Goal: Information Seeking & Learning: Check status

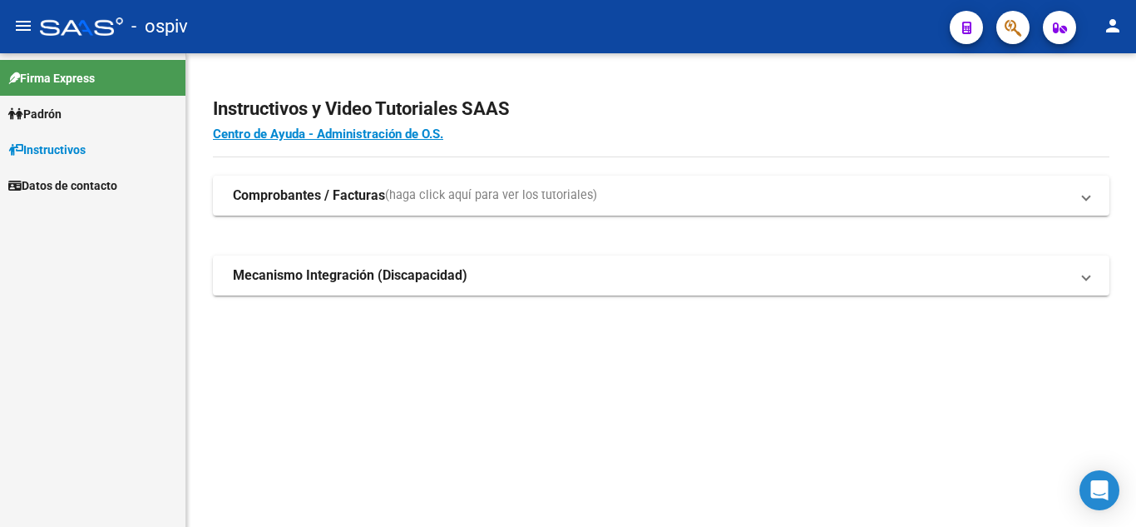
click at [47, 111] on span "Padrón" at bounding box center [34, 114] width 53 height 18
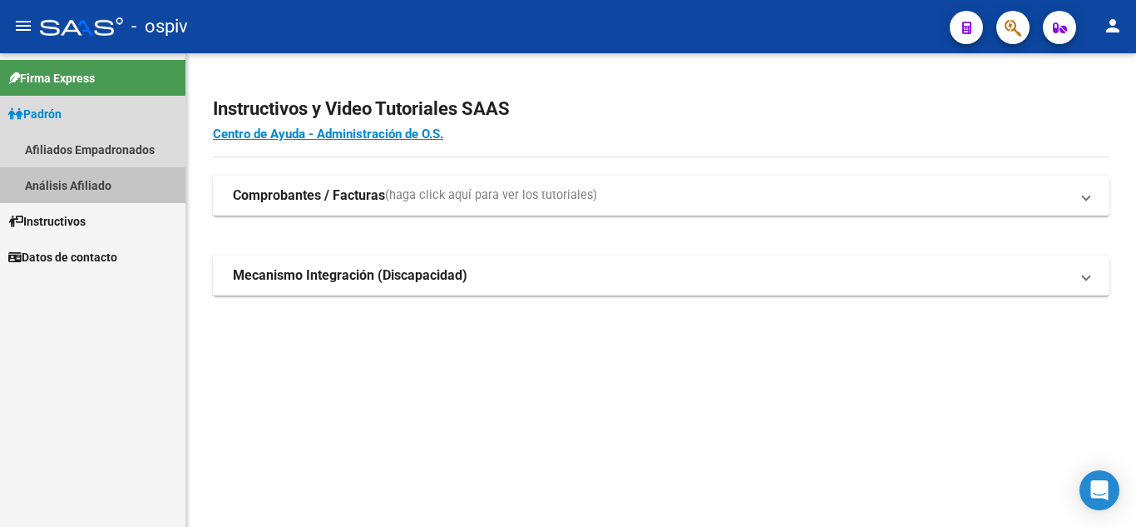
click at [52, 179] on link "Análisis Afiliado" at bounding box center [93, 185] width 186 height 36
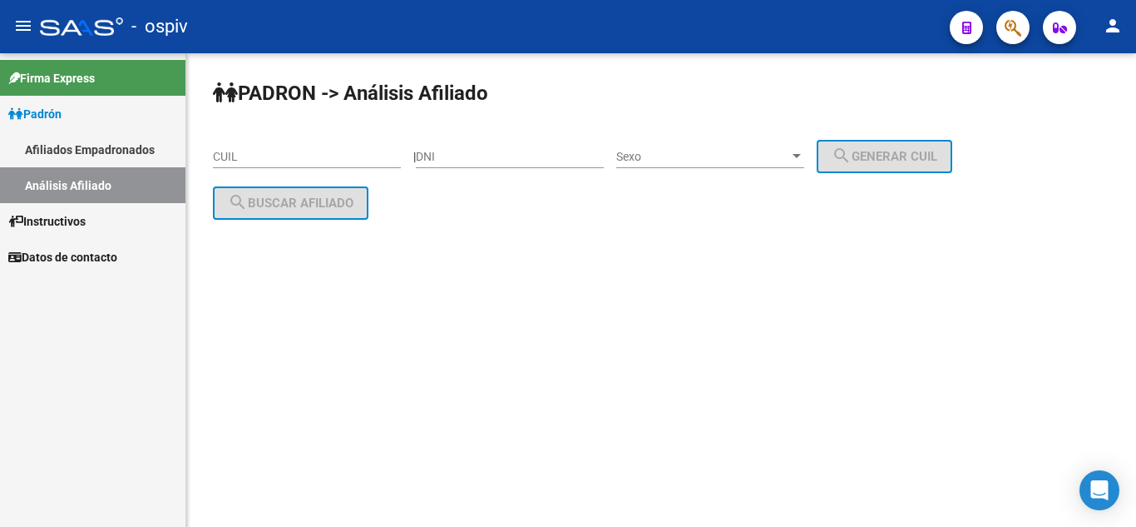
click at [284, 146] on div "CUIL" at bounding box center [307, 151] width 188 height 33
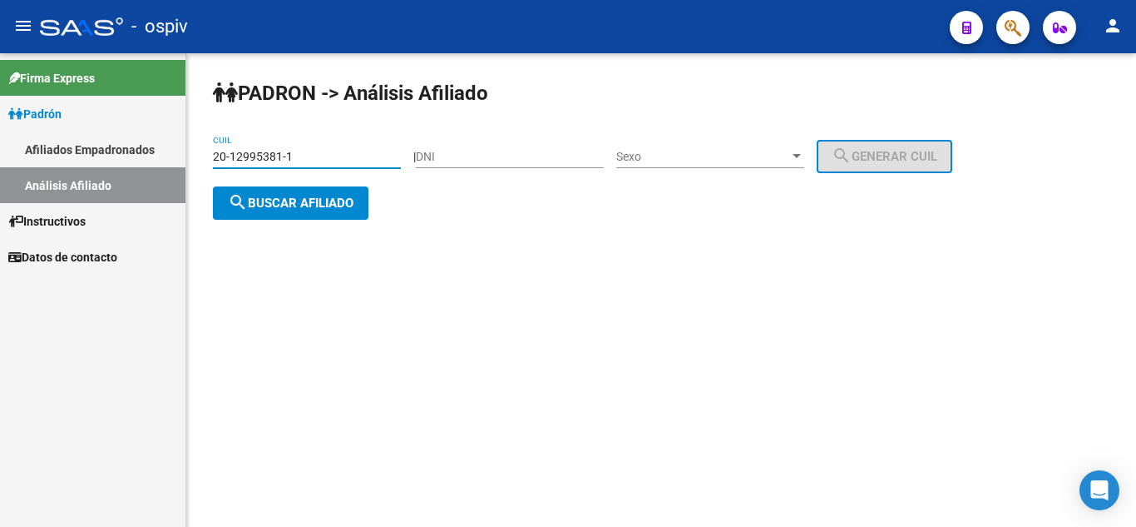
type input "20-12995381-1"
click at [281, 201] on span "search Buscar afiliado" at bounding box center [291, 203] width 126 height 15
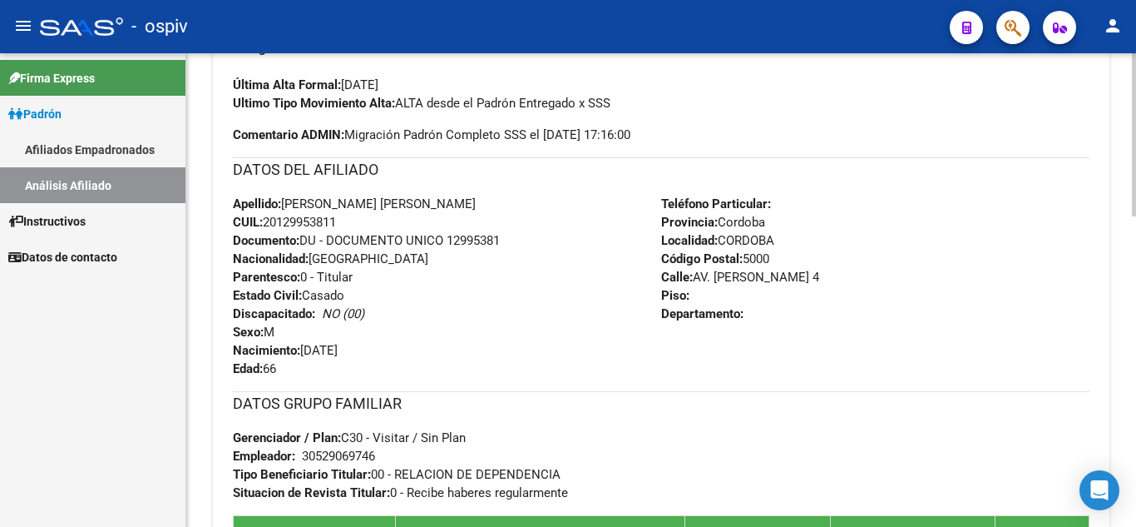
scroll to position [499, 0]
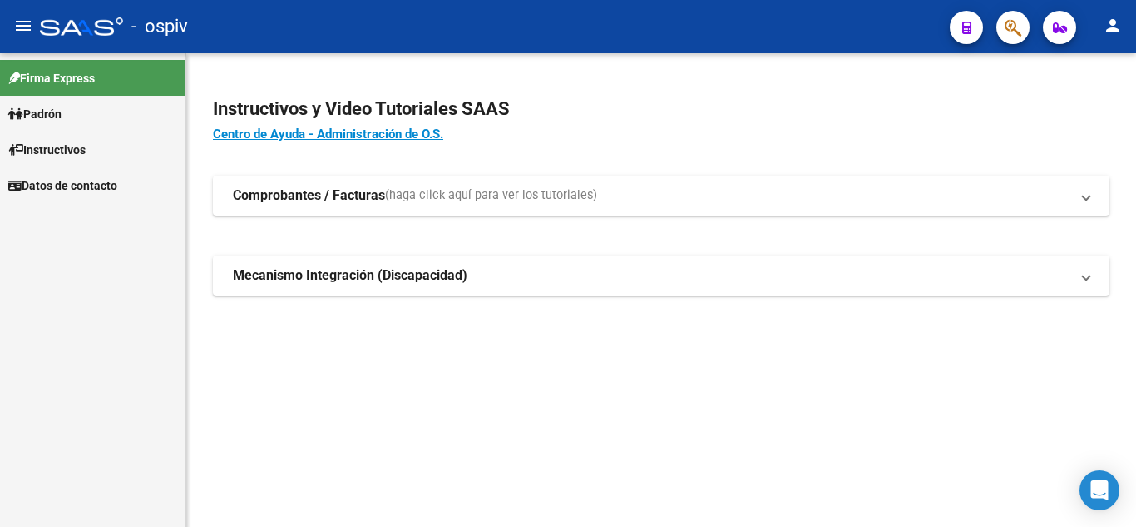
click at [54, 116] on span "Padrón" at bounding box center [34, 114] width 53 height 18
click at [68, 187] on link "Análisis Afiliado" at bounding box center [93, 185] width 186 height 36
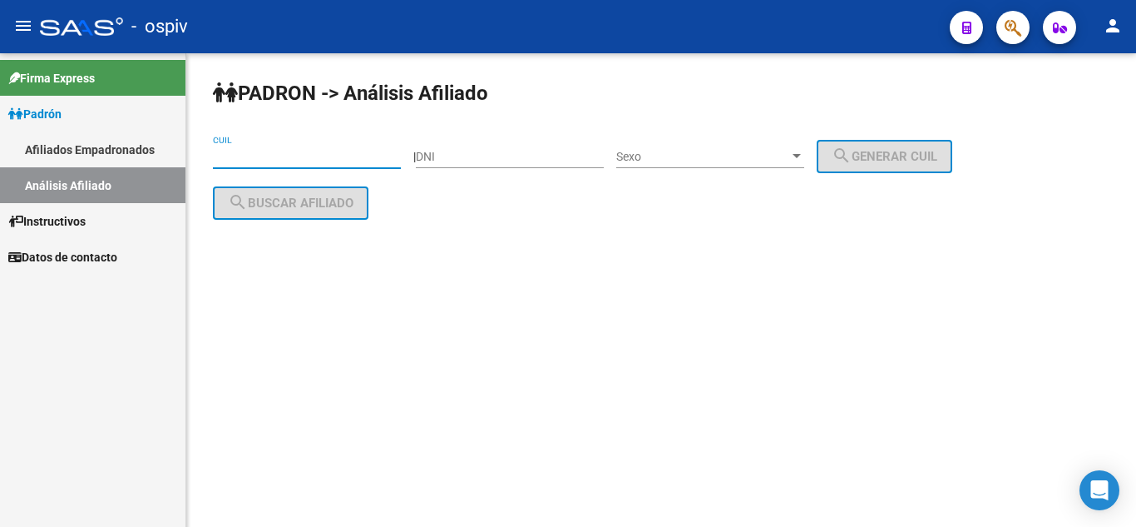
click at [222, 155] on input "CUIL" at bounding box center [307, 157] width 188 height 14
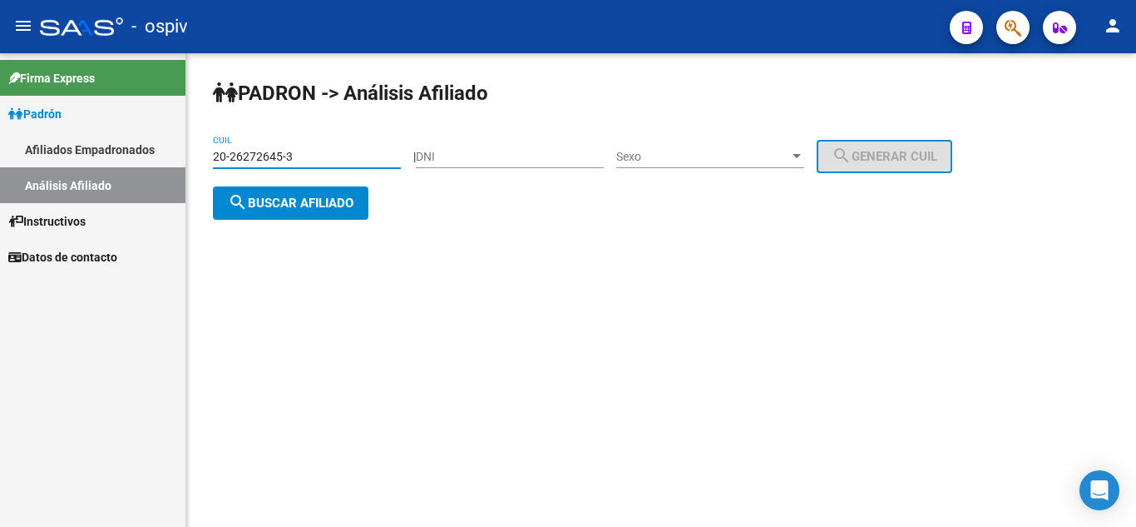
type input "20-26272645-3"
click at [276, 201] on span "search Buscar afiliado" at bounding box center [291, 203] width 126 height 15
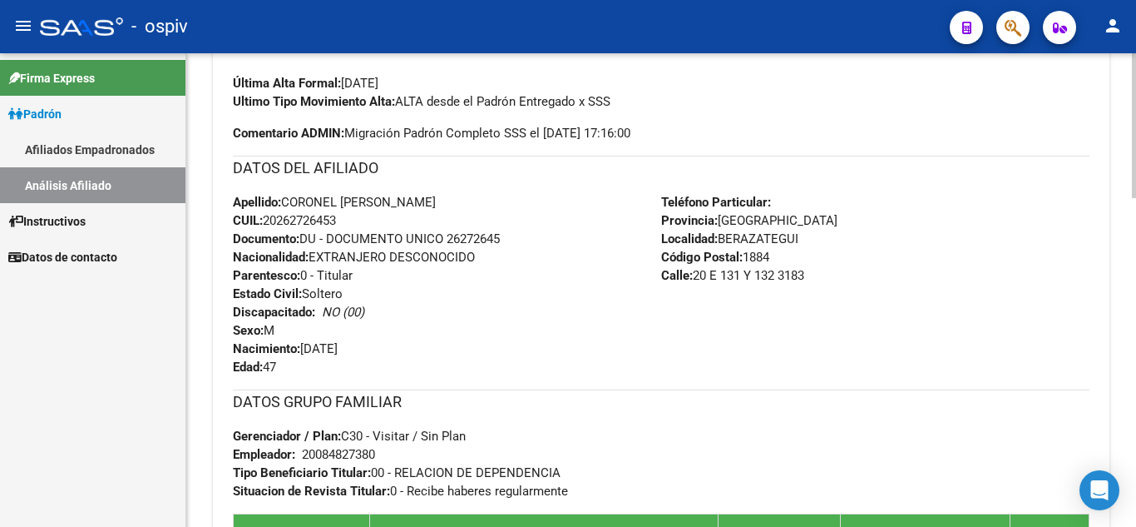
scroll to position [582, 0]
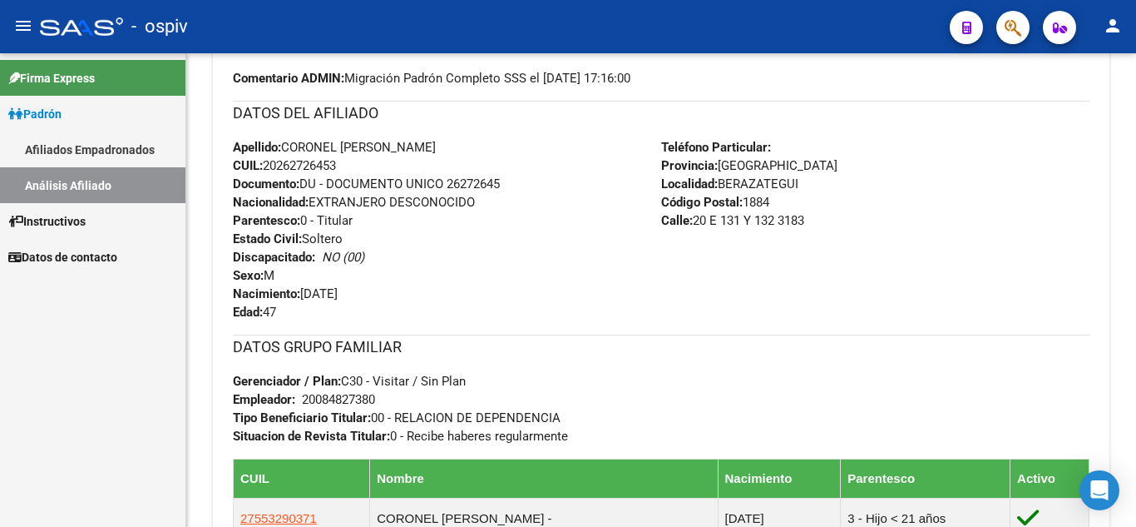
click at [49, 181] on link "Análisis Afiliado" at bounding box center [93, 185] width 186 height 36
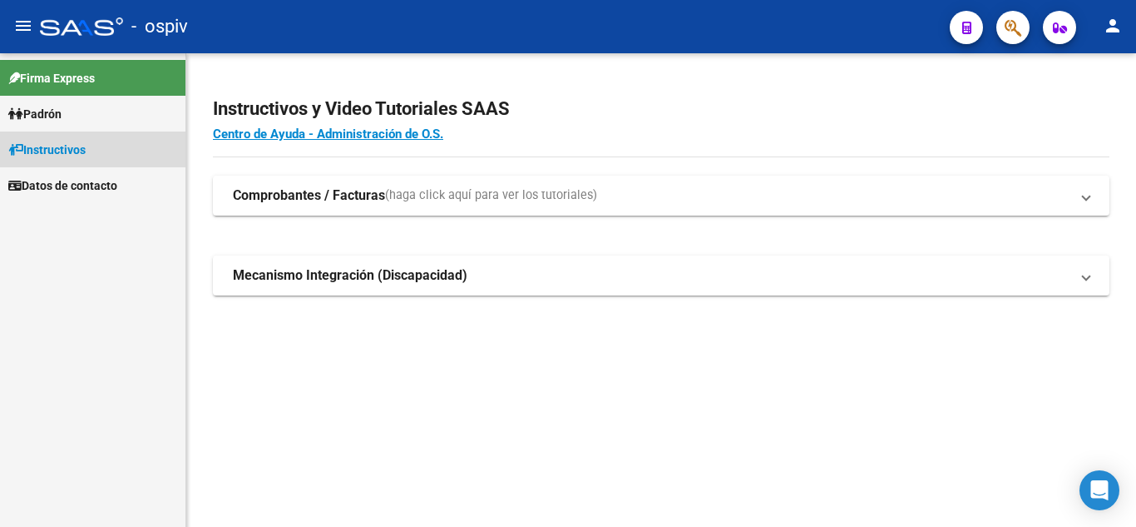
click at [52, 148] on span "Instructivos" at bounding box center [46, 150] width 77 height 18
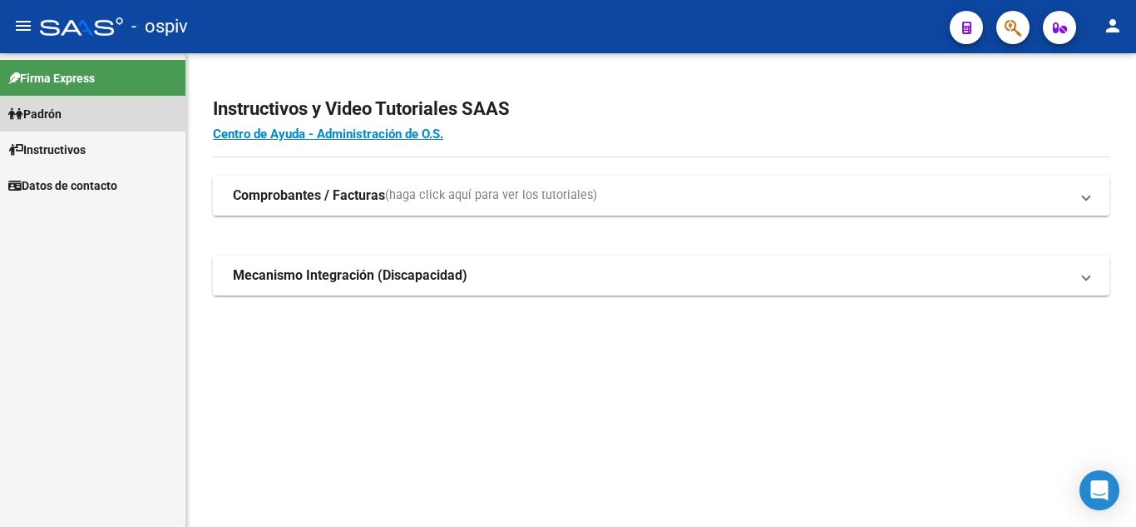
click at [62, 116] on span "Padrón" at bounding box center [34, 114] width 53 height 18
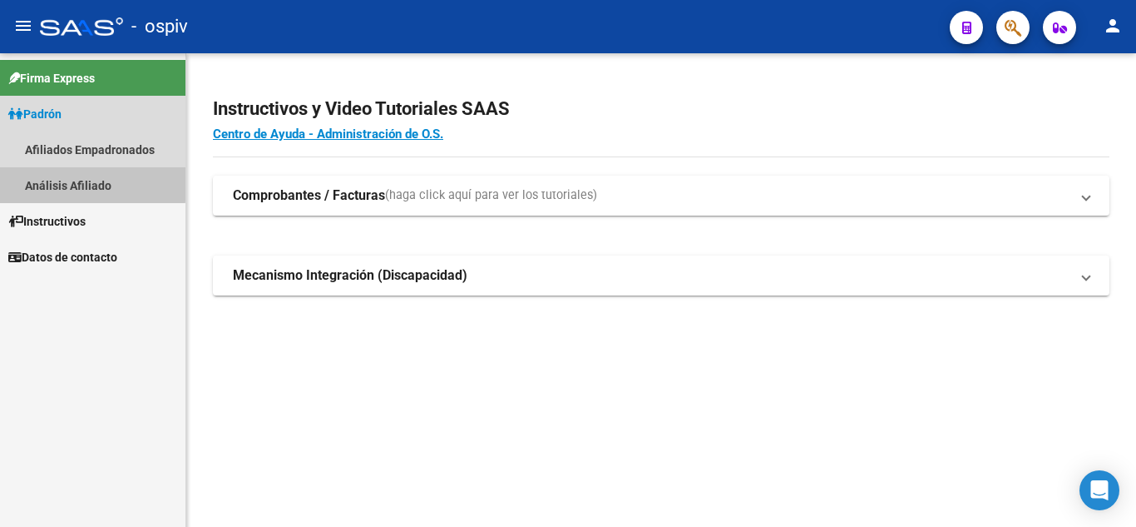
click at [64, 181] on link "Análisis Afiliado" at bounding box center [93, 185] width 186 height 36
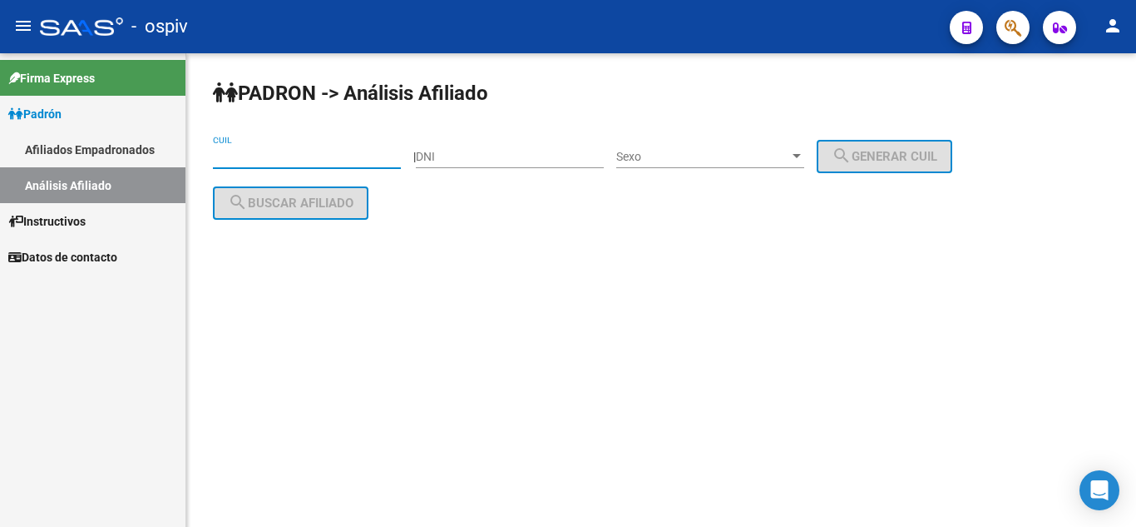
click at [214, 151] on input "CUIL" at bounding box center [307, 157] width 188 height 14
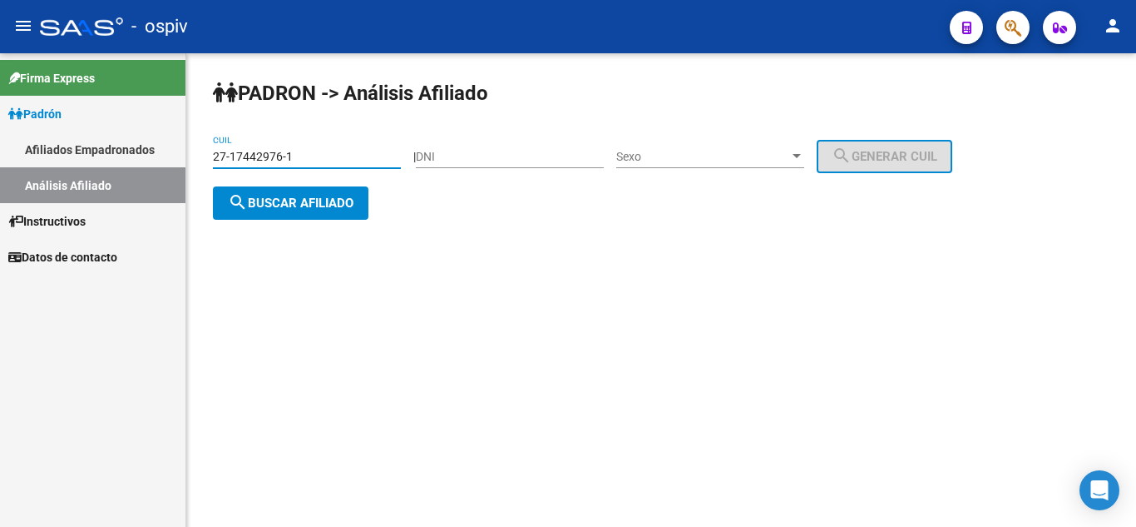
type input "27-17442976-1"
click at [281, 208] on span "search Buscar afiliado" at bounding box center [291, 203] width 126 height 15
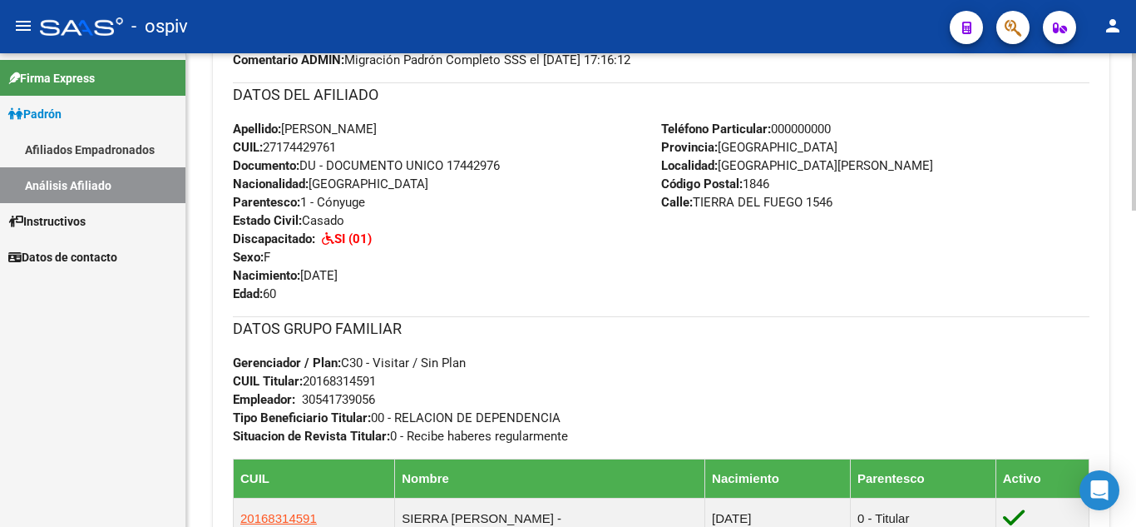
scroll to position [499, 0]
